Goal: Information Seeking & Learning: Find specific fact

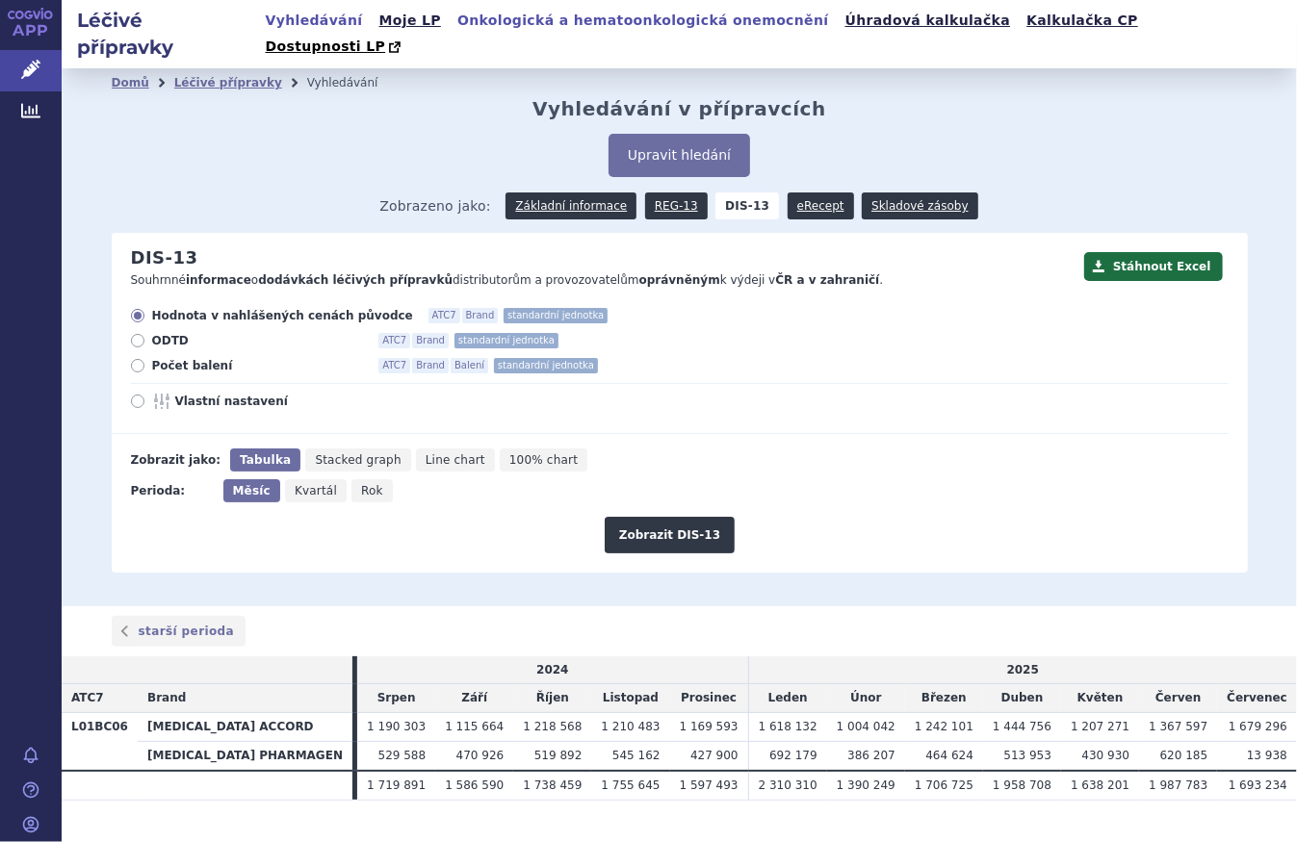
scroll to position [10, 0]
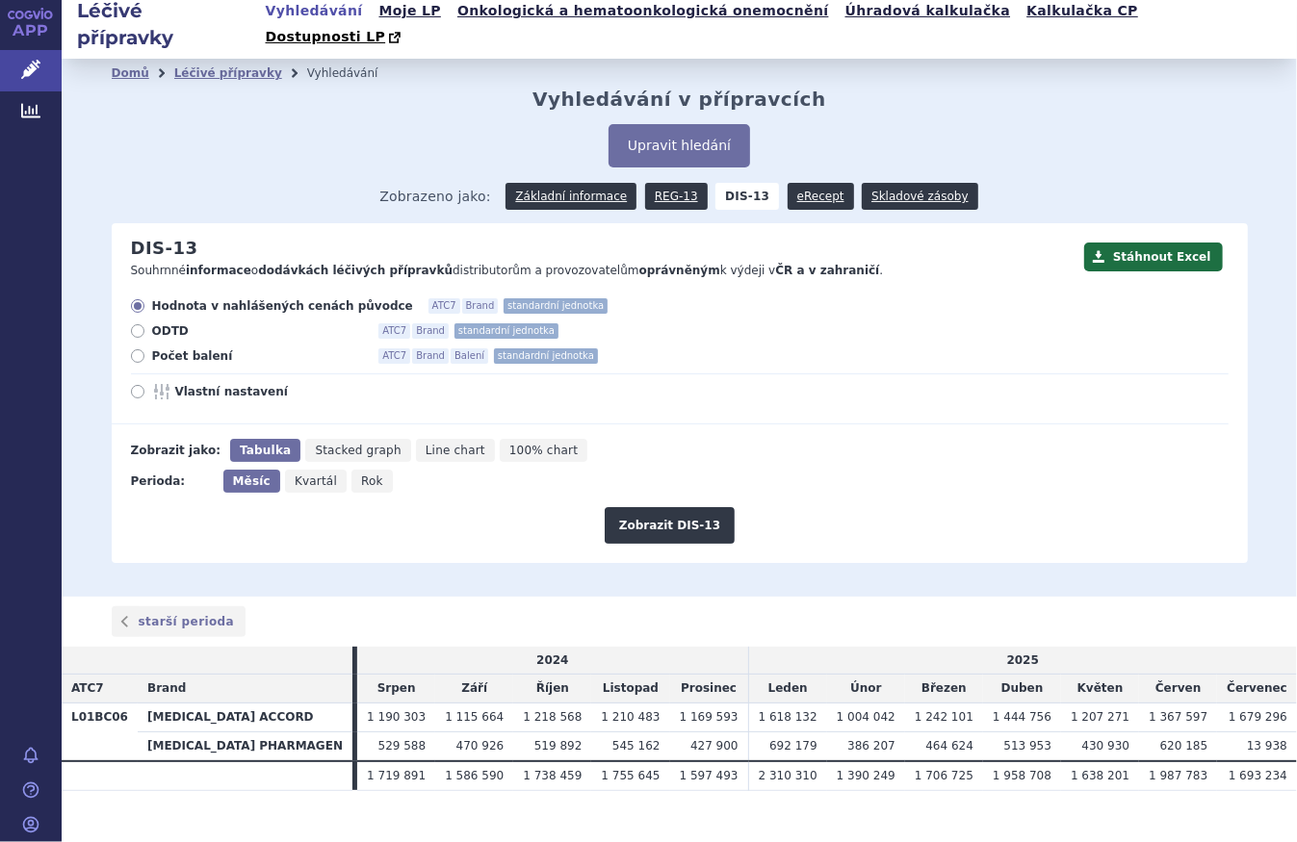
click at [347, 124] on div "Upravit hledání" at bounding box center [680, 145] width 1136 height 43
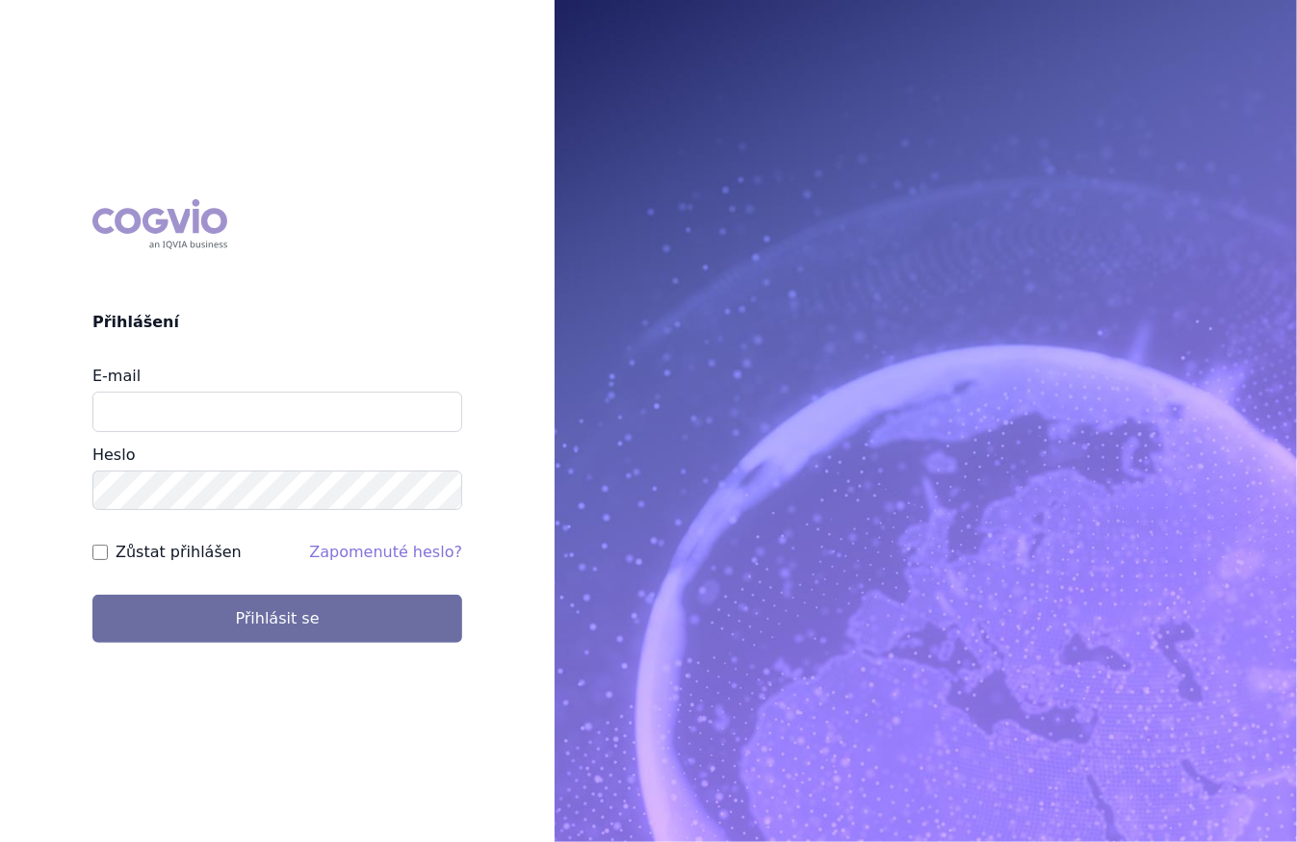
type input "[PERSON_NAME][EMAIL_ADDRESS][DOMAIN_NAME]"
click at [360, 659] on div "COGVIO Přihlášení E-mail [PERSON_NAME][EMAIL_ADDRESS][DOMAIN_NAME] [GEOGRAPHIC_…" at bounding box center [648, 421] width 1297 height 842
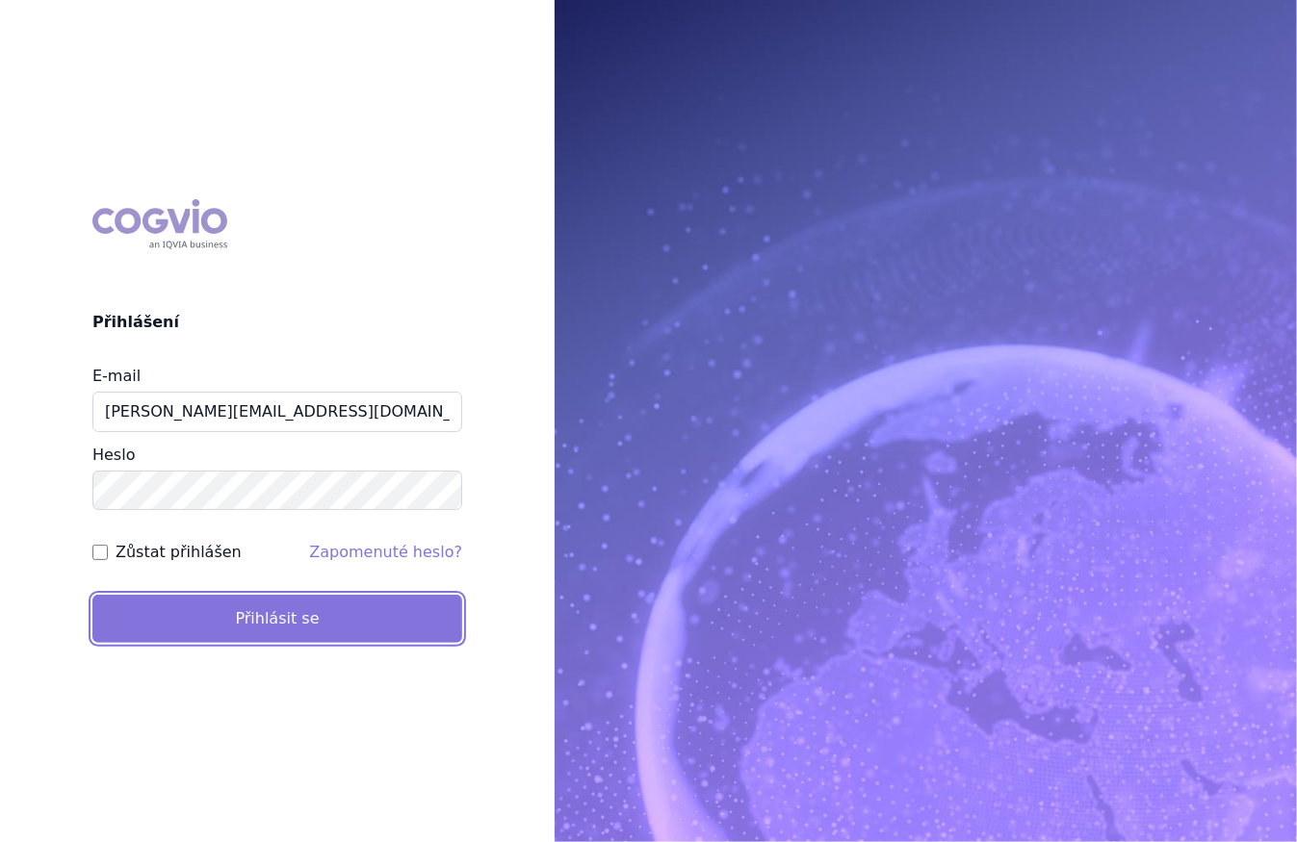
click at [364, 631] on button "Přihlásit se" at bounding box center [277, 619] width 370 height 48
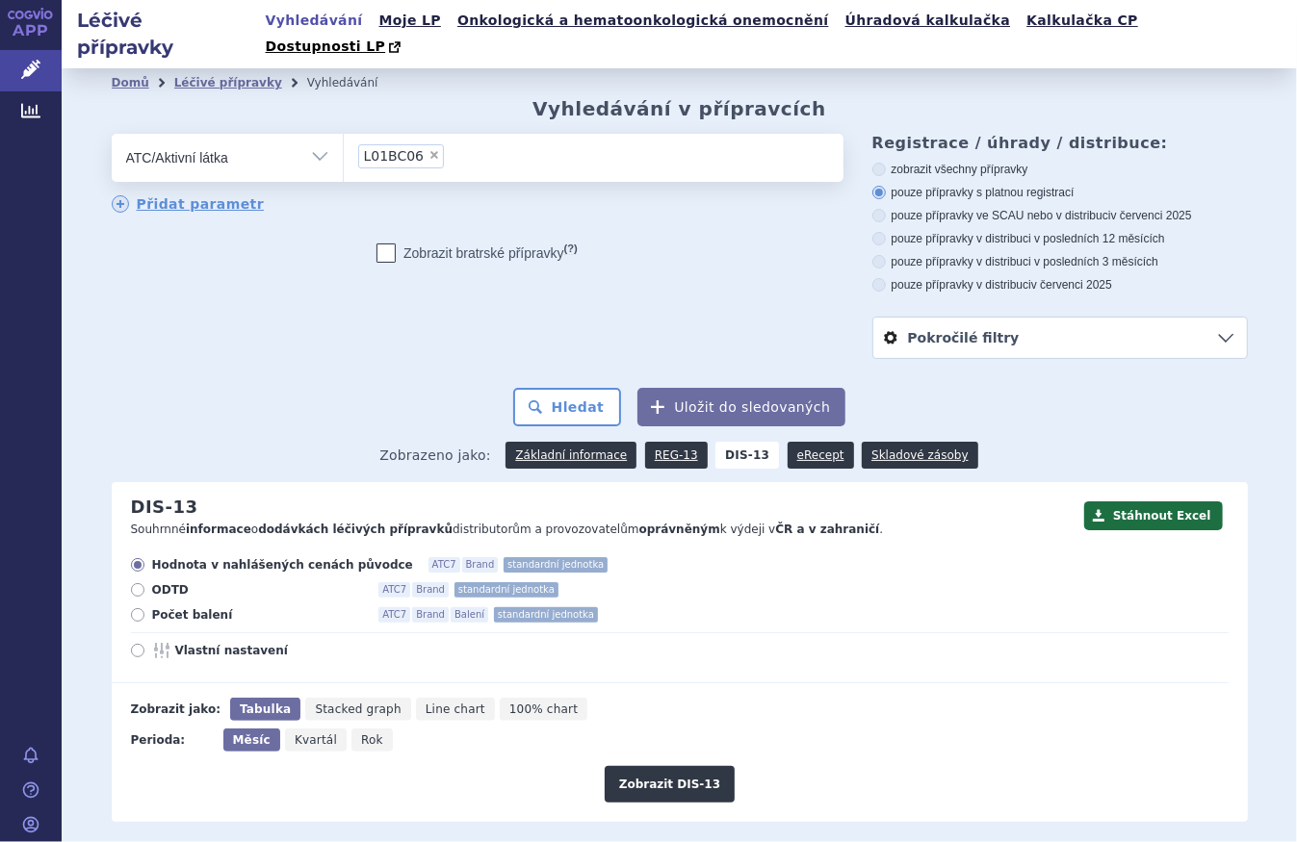
drag, startPoint x: 318, startPoint y: 139, endPoint x: 309, endPoint y: 154, distance: 17.7
click at [318, 138] on select "Vše Přípravek/SUKL kód MAH VPOIS ATC/Aktivní látka Léková forma Síla" at bounding box center [227, 155] width 231 height 43
click at [112, 134] on select "Vše Přípravek/SUKL kód MAH VPOIS ATC/Aktivní látka Léková forma Síla" at bounding box center [227, 155] width 231 height 43
click at [428, 149] on span "×" at bounding box center [434, 155] width 12 height 12
click at [344, 133] on select "L01BC06" at bounding box center [343, 157] width 1 height 48
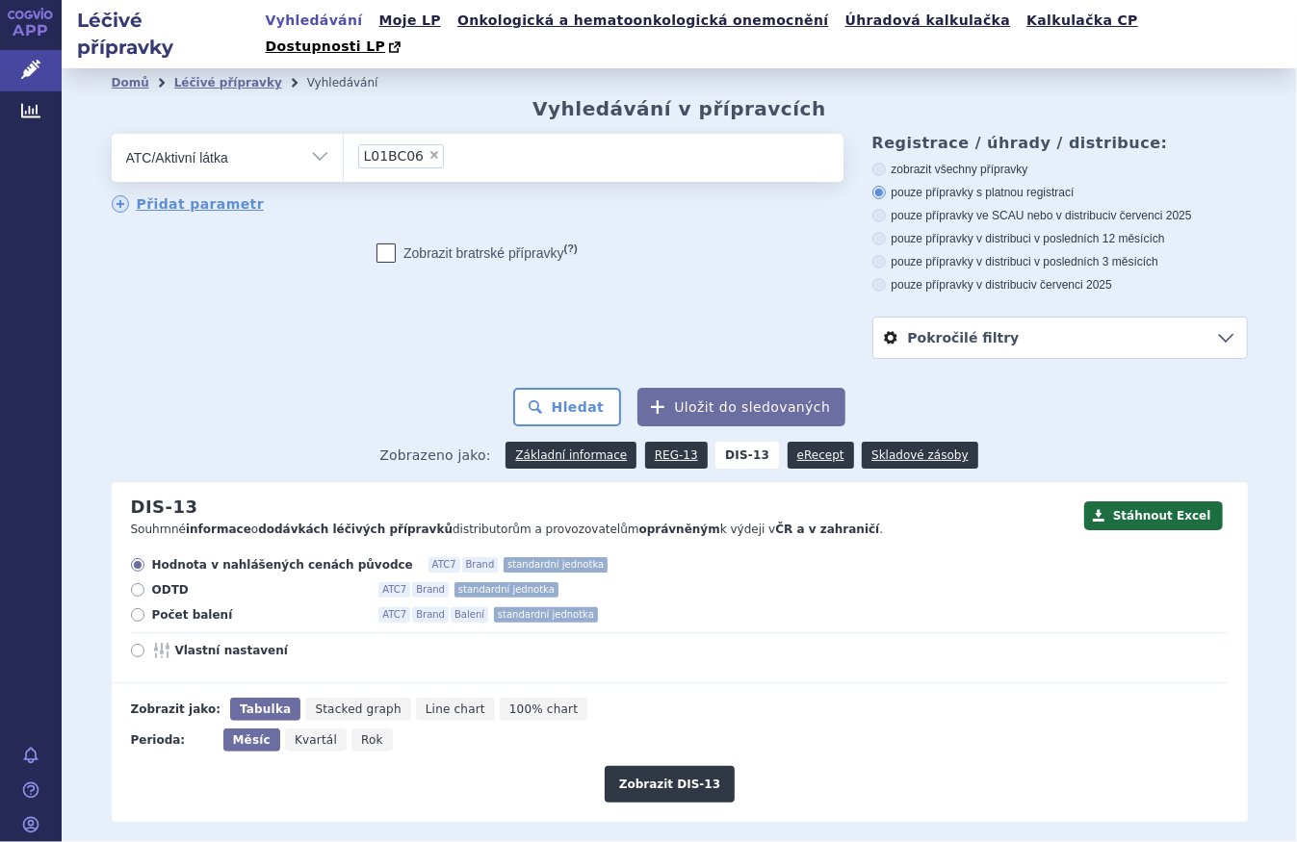
select select
click at [435, 134] on ul at bounding box center [594, 154] width 500 height 40
click at [344, 133] on select at bounding box center [343, 157] width 1 height 48
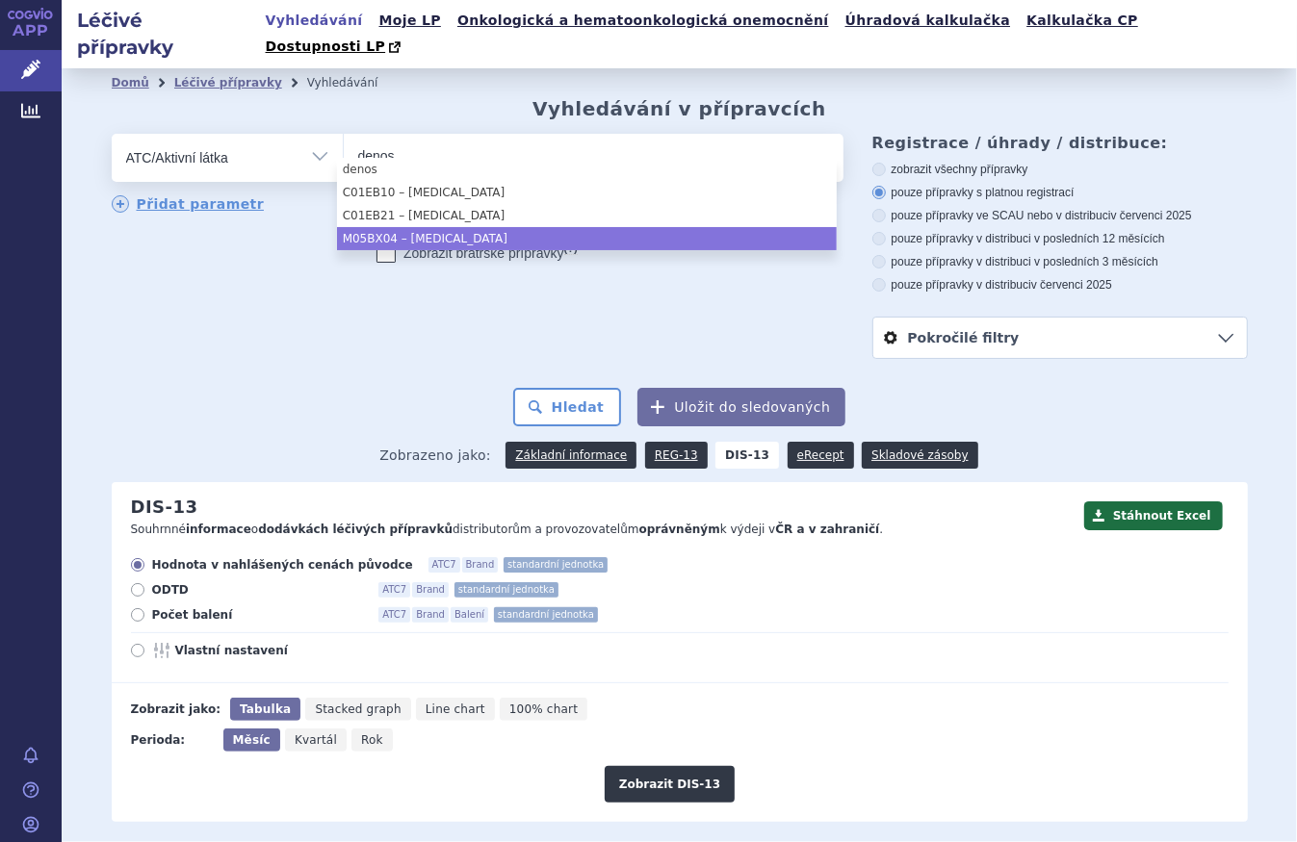
type input "denos"
select select "M05BX04"
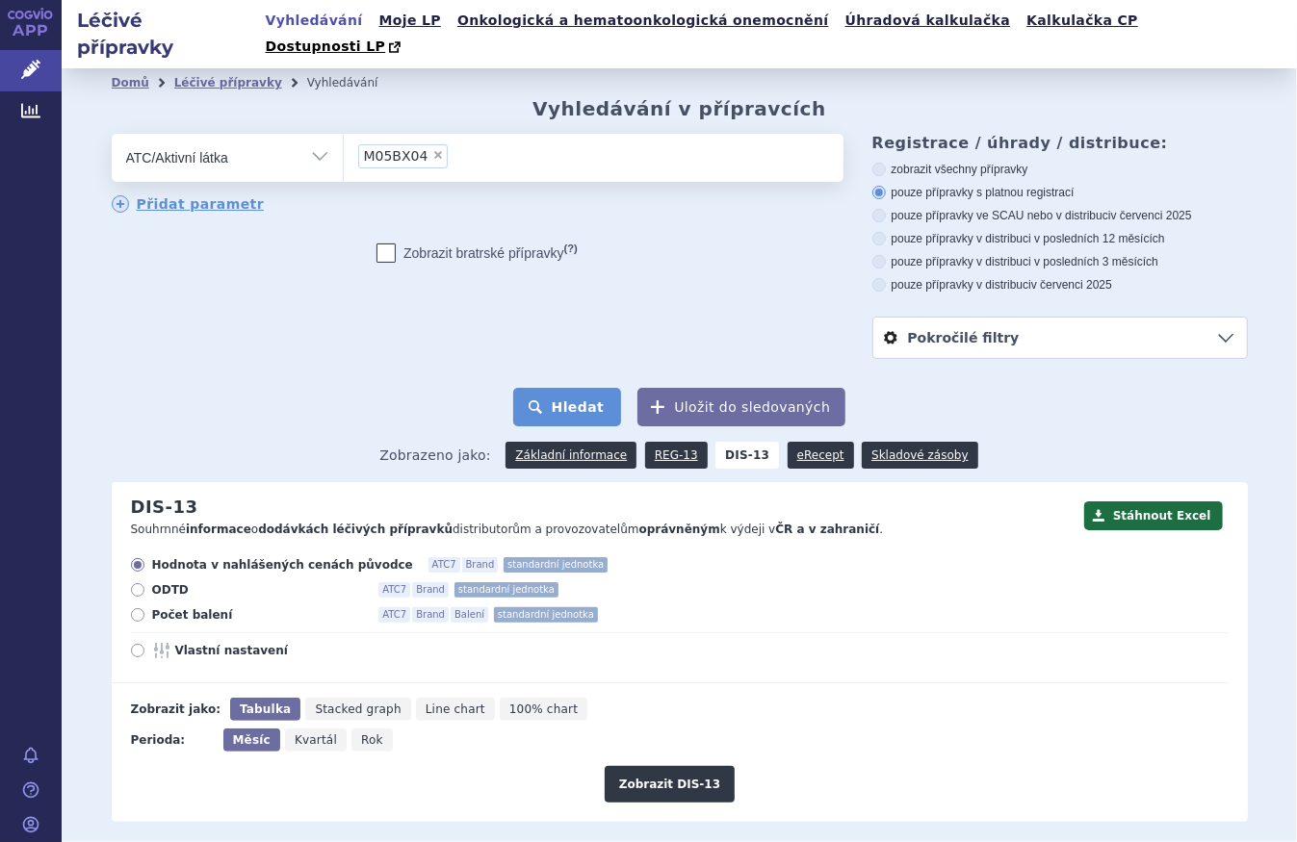
click at [583, 388] on button "Hledat" at bounding box center [567, 407] width 109 height 39
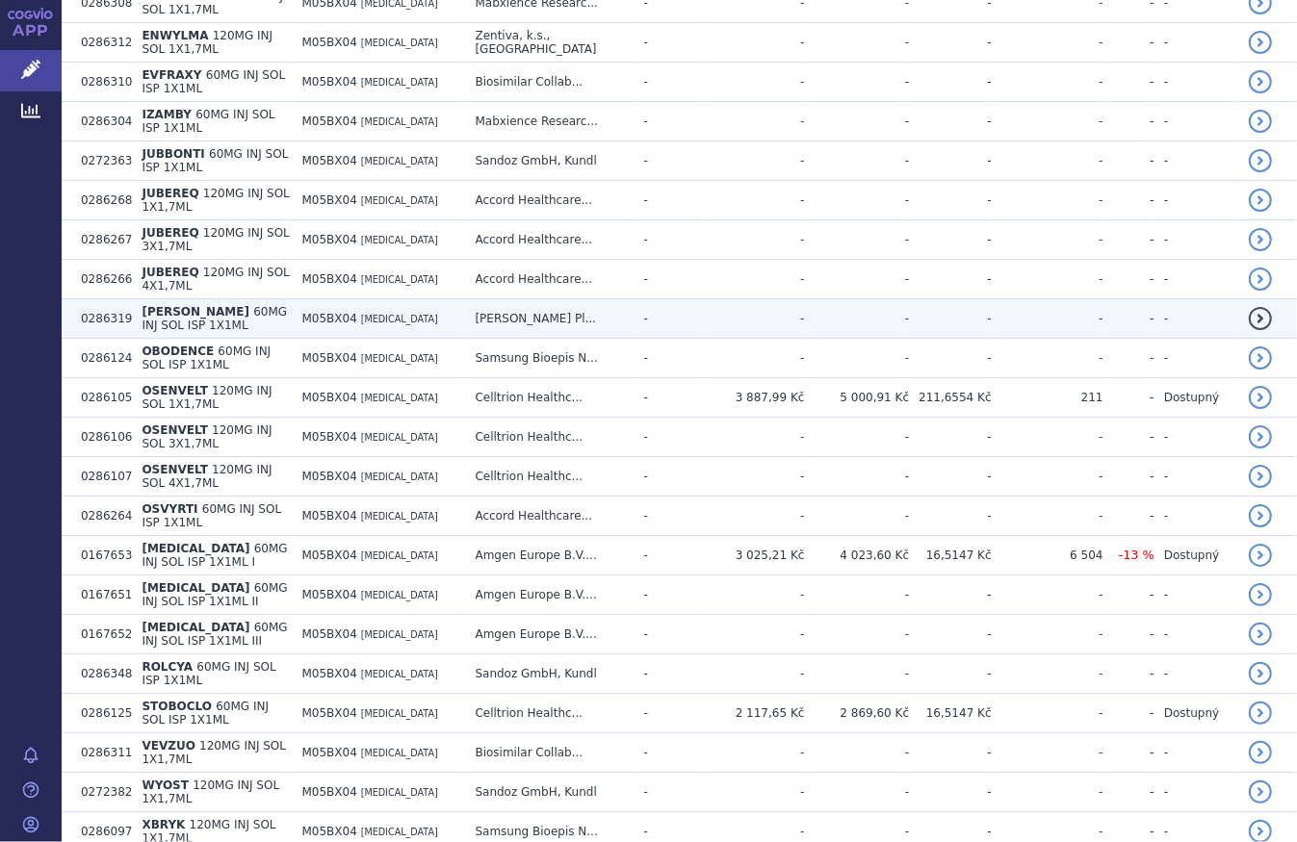
scroll to position [1065, 0]
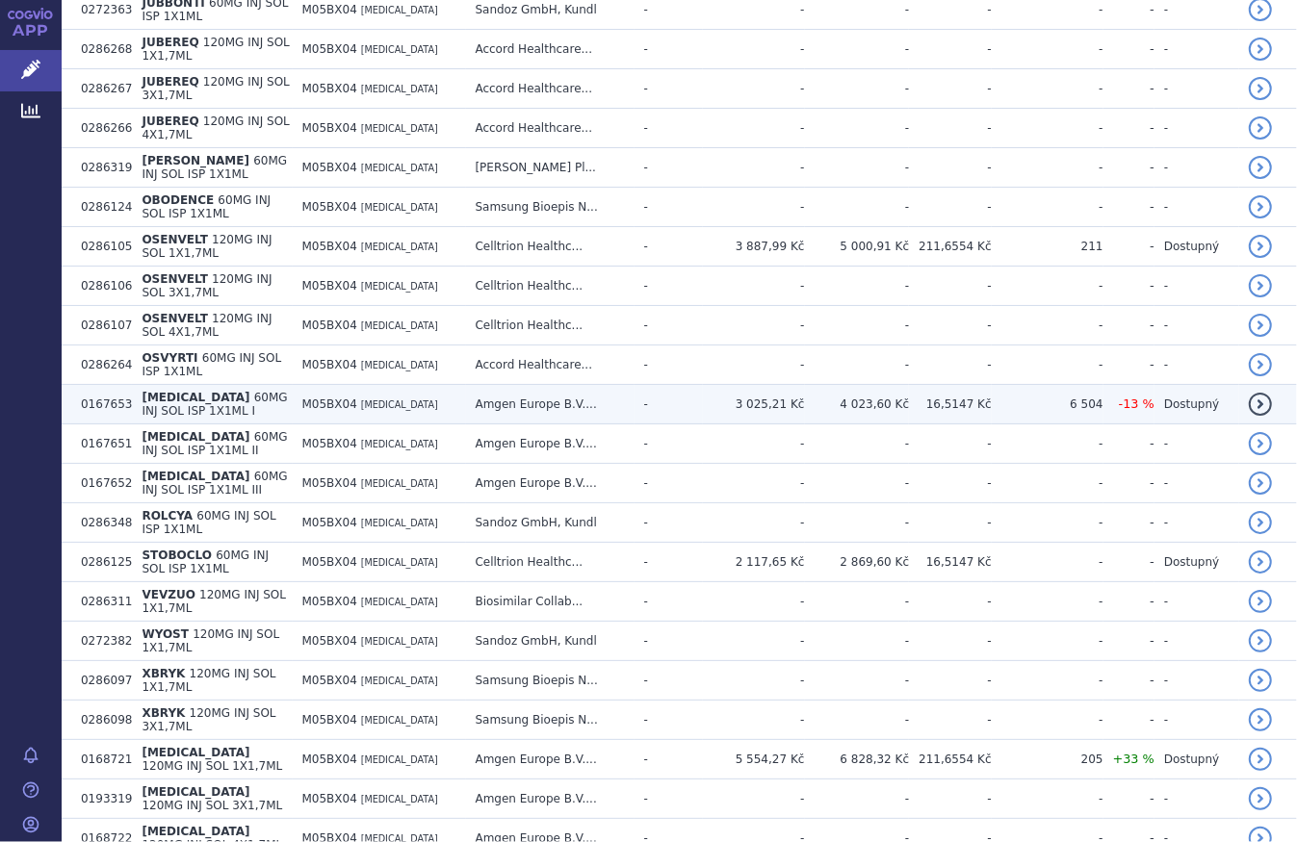
click at [462, 385] on td "M05BX04 DENOSUMAB" at bounding box center [379, 404] width 173 height 39
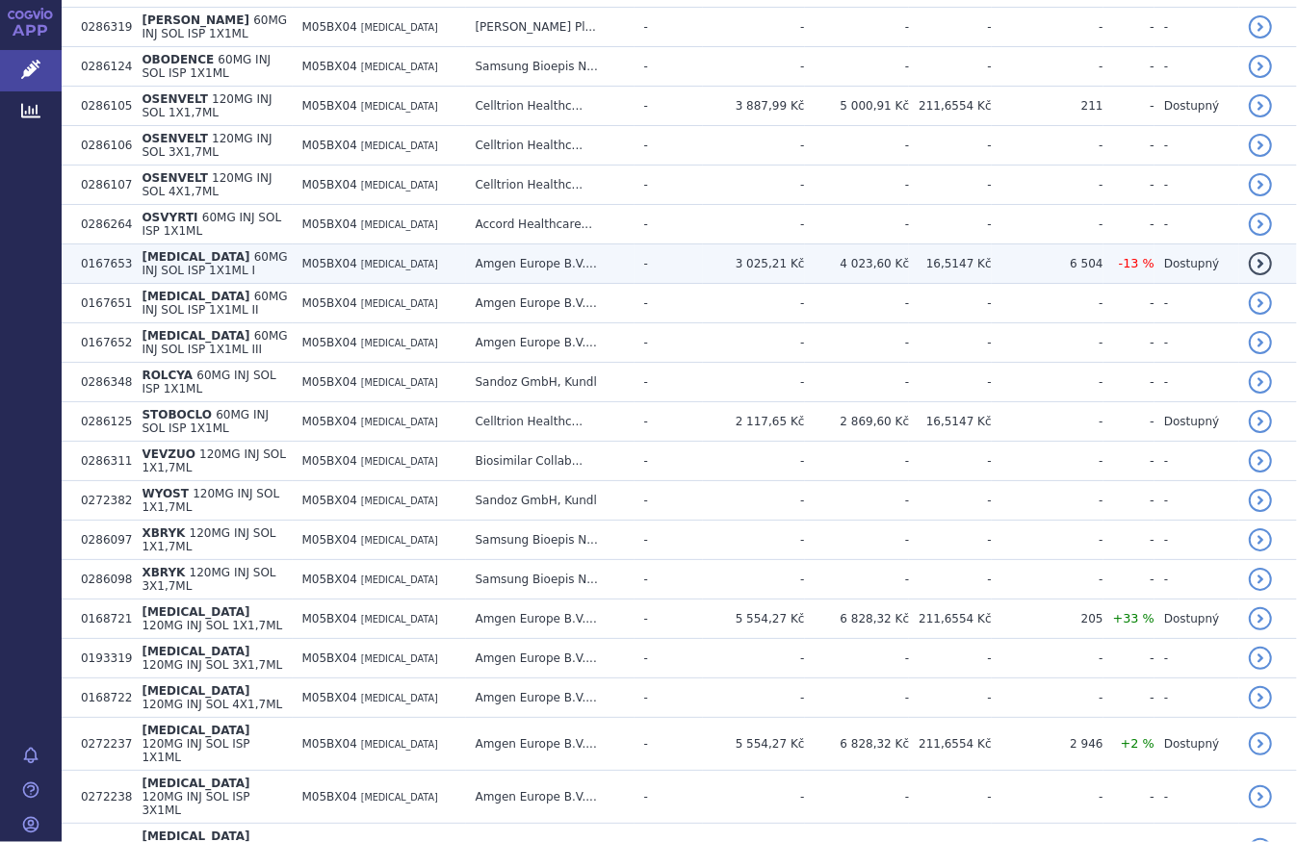
scroll to position [1240, 0]
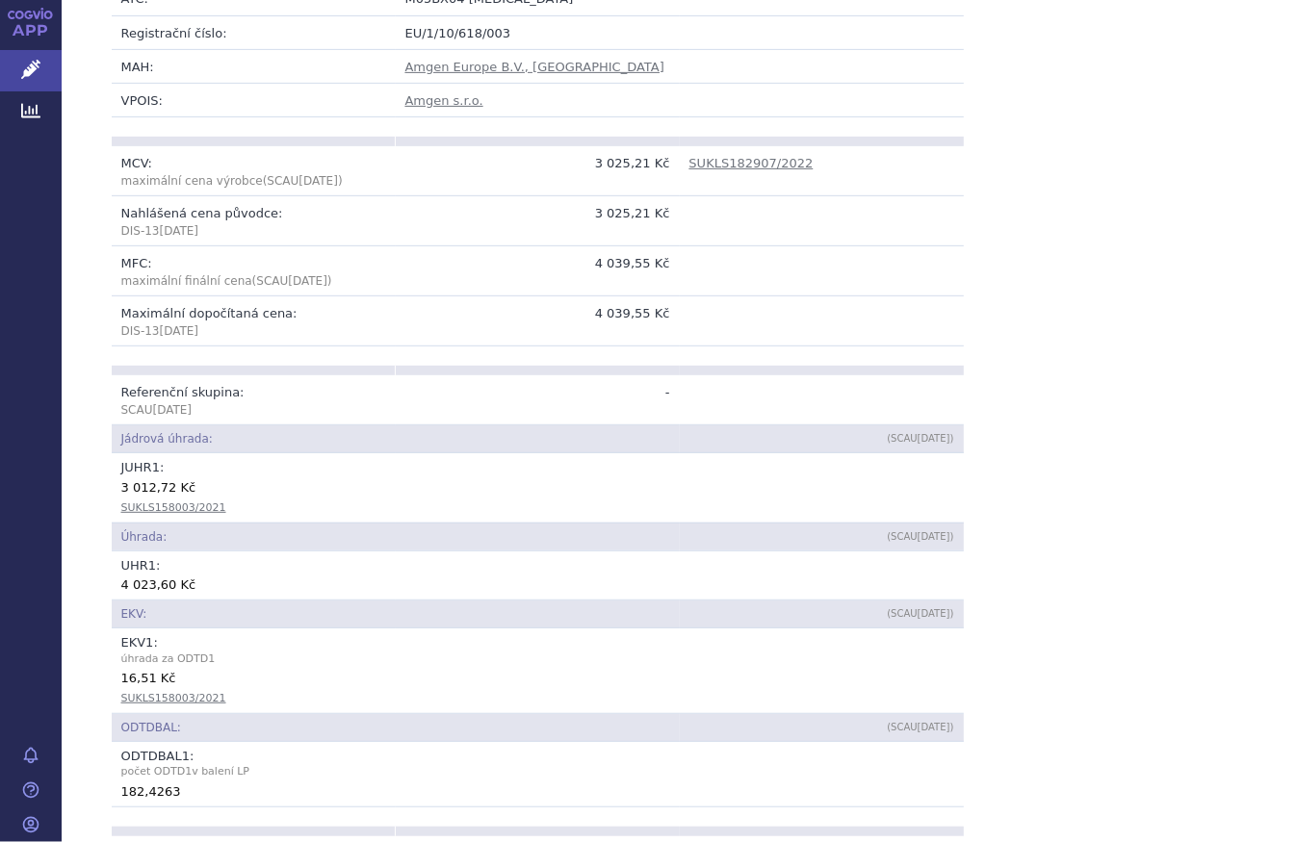
scroll to position [262, 0]
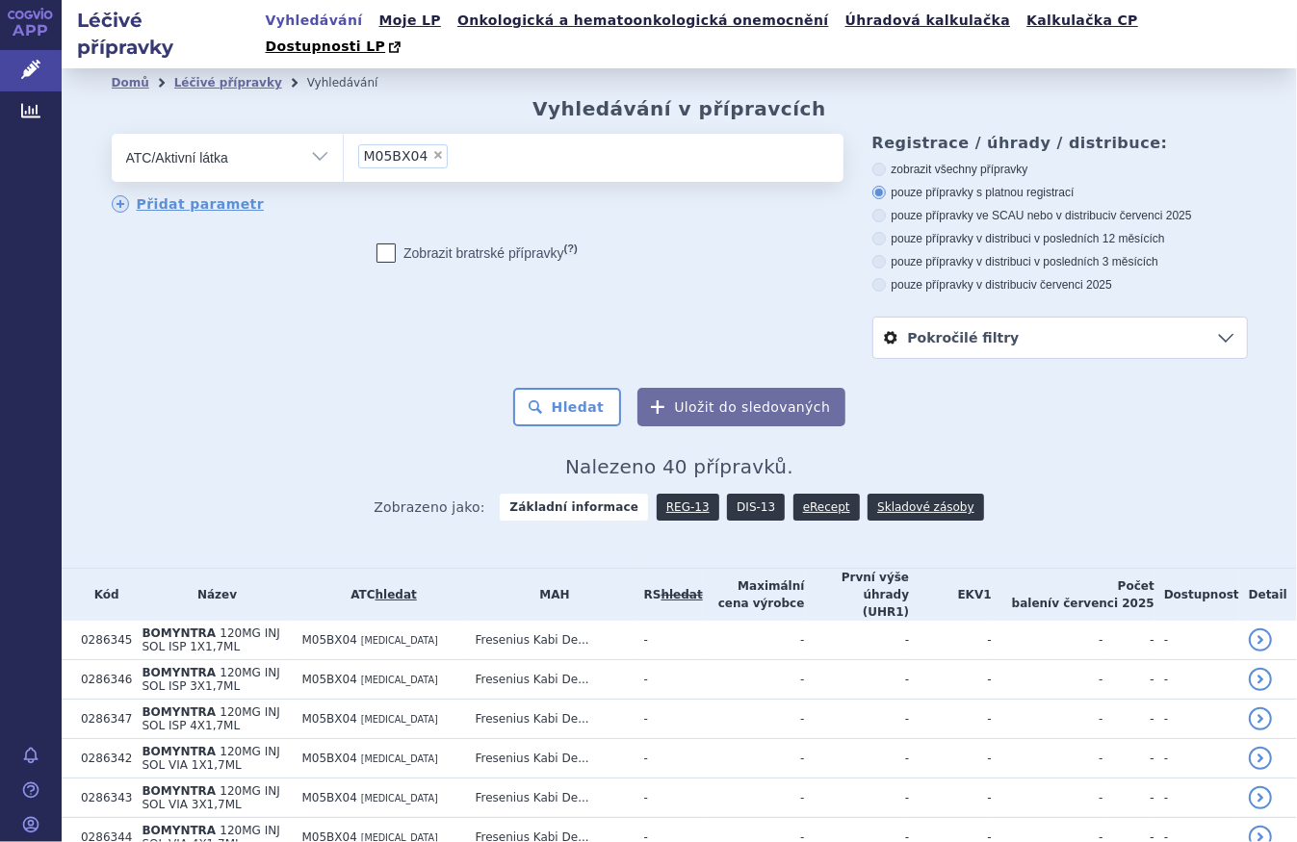
click at [757, 494] on link "DIS-13" at bounding box center [756, 507] width 58 height 27
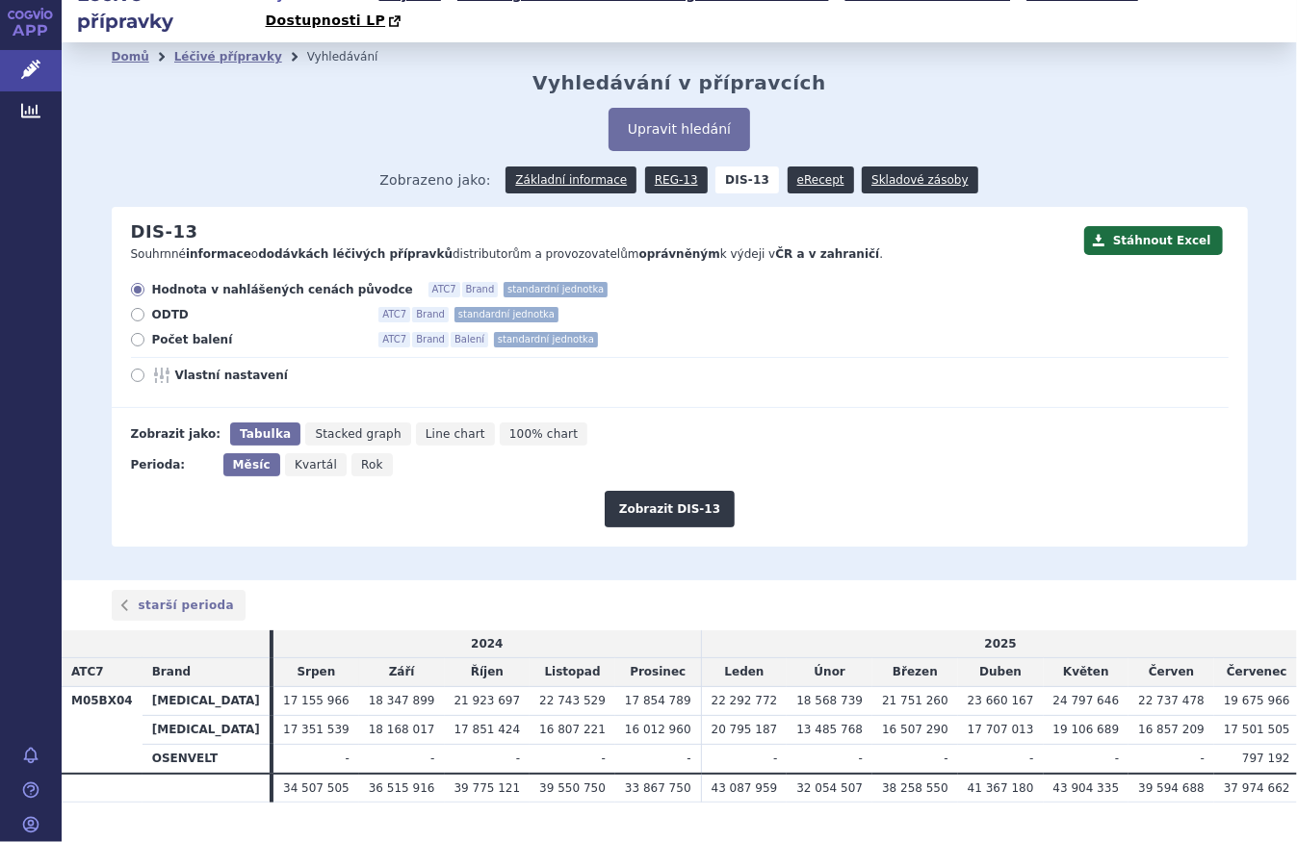
scroll to position [39, 0]
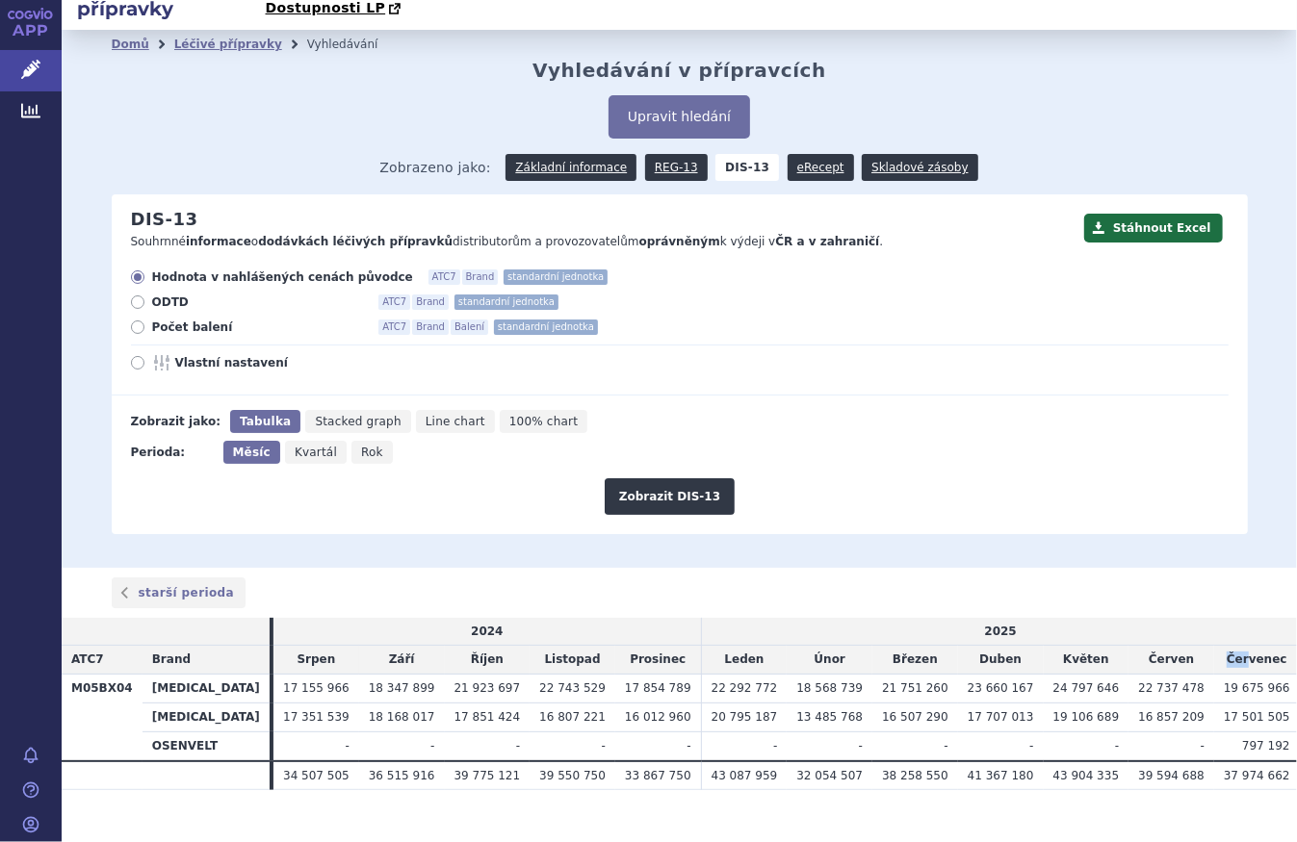
drag, startPoint x: 1232, startPoint y: 629, endPoint x: 1185, endPoint y: 616, distance: 48.8
click at [1185, 618] on thead "2024 2025 ATC7 Brand Srpen Září Říjen Listopad Prosinec Leden Únor Březen Duben…" at bounding box center [681, 646] width 1238 height 57
